Goal: Task Accomplishment & Management: Complete application form

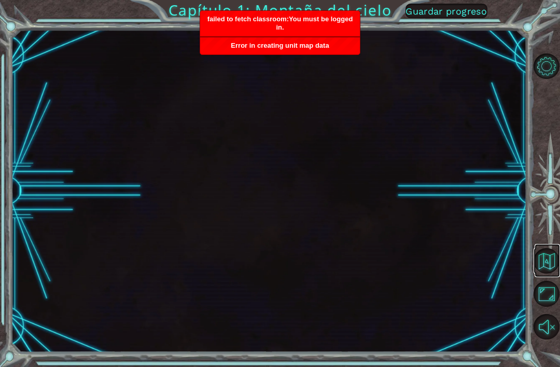
click at [559, 273] on button "Volver al mapa" at bounding box center [546, 260] width 25 height 25
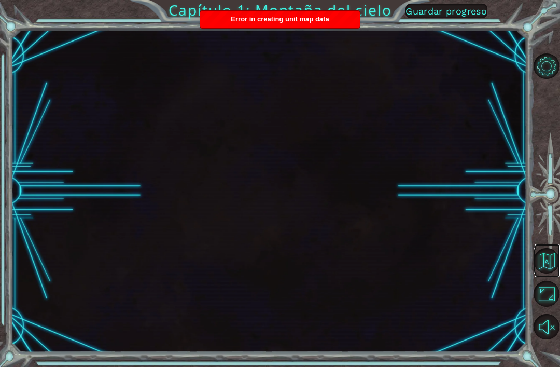
click at [544, 273] on button "Volver al mapa" at bounding box center [546, 260] width 25 height 25
click at [553, 273] on button "Volver al mapa" at bounding box center [546, 260] width 25 height 25
click at [546, 273] on button "Volver al mapa" at bounding box center [546, 260] width 25 height 25
click at [554, 273] on button "Volver al mapa" at bounding box center [546, 260] width 25 height 25
click at [555, 273] on button "Volver al mapa" at bounding box center [546, 260] width 25 height 25
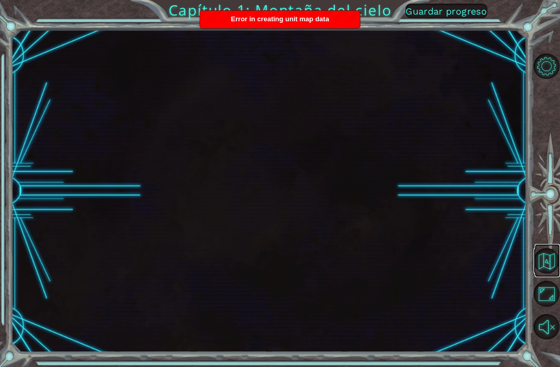
click at [556, 273] on button "Volver al mapa" at bounding box center [546, 260] width 25 height 25
click at [458, 17] on span "Guardar progreso" at bounding box center [446, 11] width 81 height 11
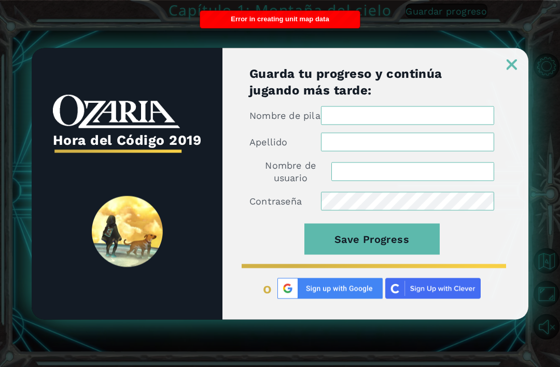
click at [517, 60] on img at bounding box center [512, 64] width 10 height 10
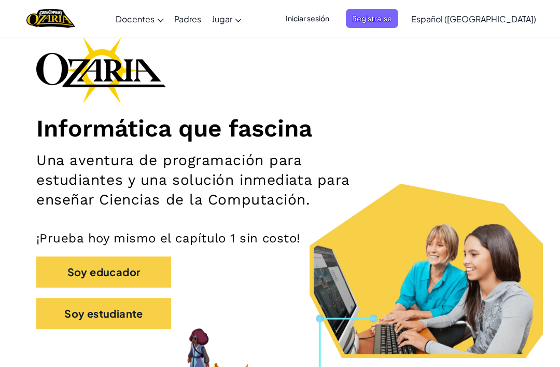
click at [336, 21] on span "Iniciar sesión" at bounding box center [308, 18] width 56 height 19
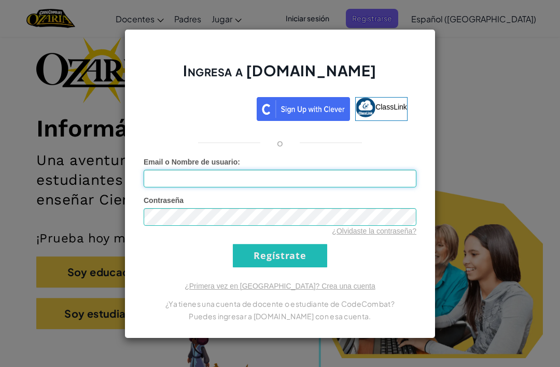
click at [169, 183] on input "Email o Nombre de usuario :" at bounding box center [280, 179] width 273 height 18
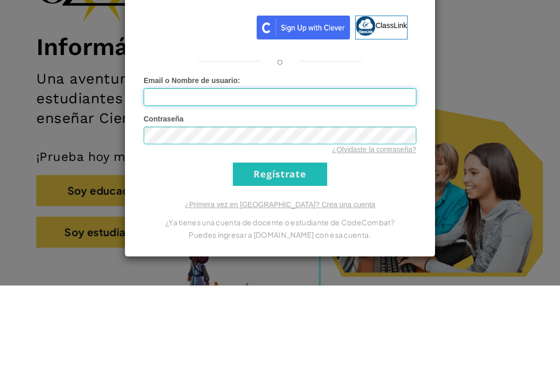
type input "[EMAIL_ADDRESS][DOMAIN_NAME]"
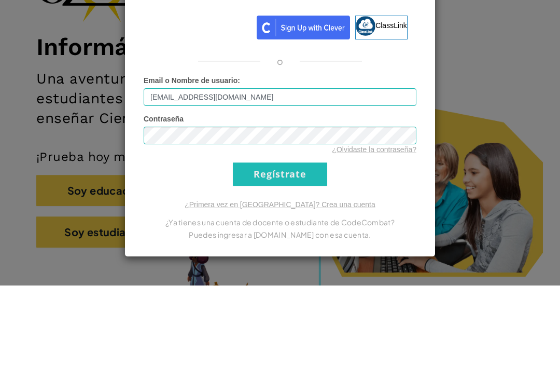
click at [280, 244] on input "Regístrate" at bounding box center [280, 255] width 94 height 23
